Goal: Task Accomplishment & Management: Manage account settings

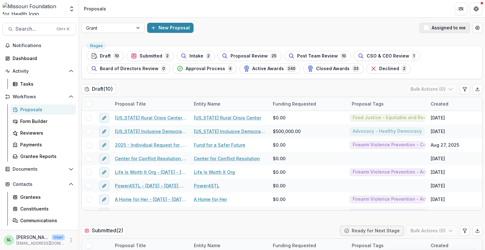
click at [420, 30] on button "Assigned to me" at bounding box center [444, 28] width 51 height 10
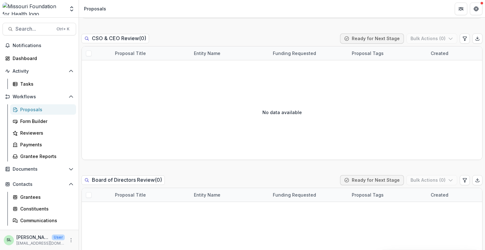
scroll to position [600, 0]
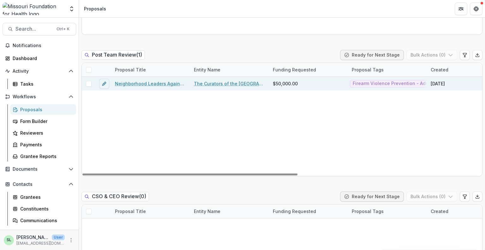
click at [162, 83] on link "Neighborhood Leaders Against Firearm Deaths" at bounding box center [150, 83] width 71 height 7
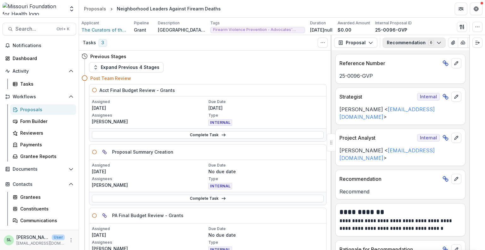
click at [410, 42] on button "Recommendation 6" at bounding box center [414, 43] width 63 height 10
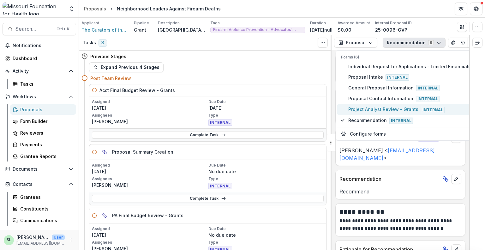
click at [376, 109] on span "Project Analyst Review - Grants Internal" at bounding box center [409, 109] width 122 height 7
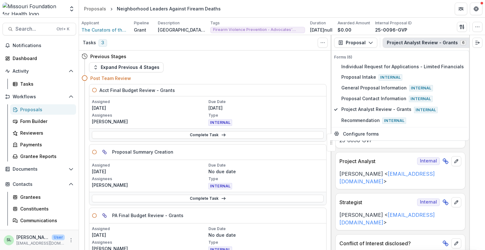
click at [369, 2] on header "Proposals Neighborhood Leaders Against Firearm Deaths" at bounding box center [282, 8] width 406 height 17
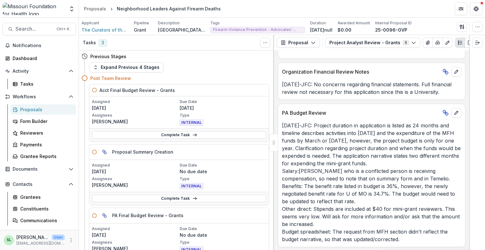
scroll to position [1168, 0]
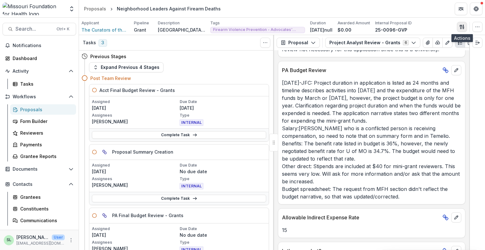
click at [461, 28] on icon "button" at bounding box center [461, 27] width 2 height 4
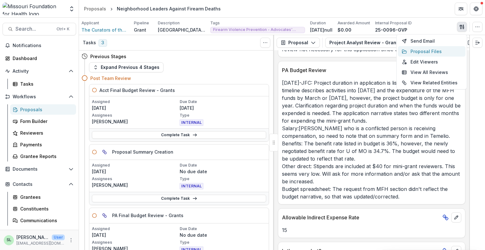
click at [427, 51] on button "Proposal Files" at bounding box center [432, 51] width 68 height 10
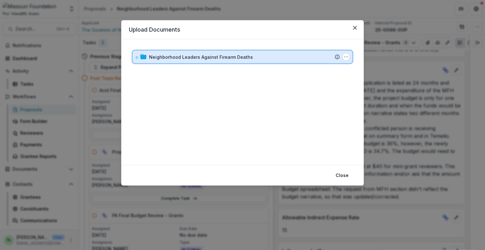
click at [198, 62] on div "Neighborhood Leaders Against Firearm Deaths Submission [PERSON_NAME] Proposal A…" at bounding box center [243, 57] width 220 height 13
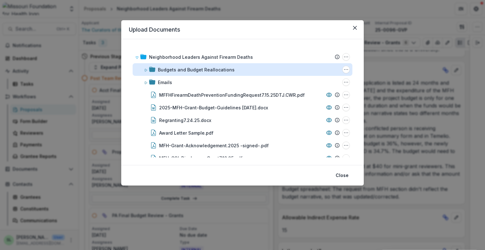
click at [184, 69] on div "Budgets and Budget Reallocations" at bounding box center [196, 69] width 77 height 7
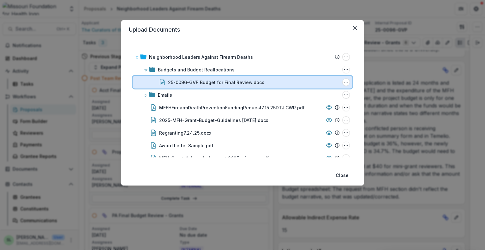
click at [215, 86] on div "25-0096-GVP Budget for Final Review.docx File Options Download Rename Delete" at bounding box center [243, 82] width 220 height 13
